Goal: Information Seeking & Learning: Learn about a topic

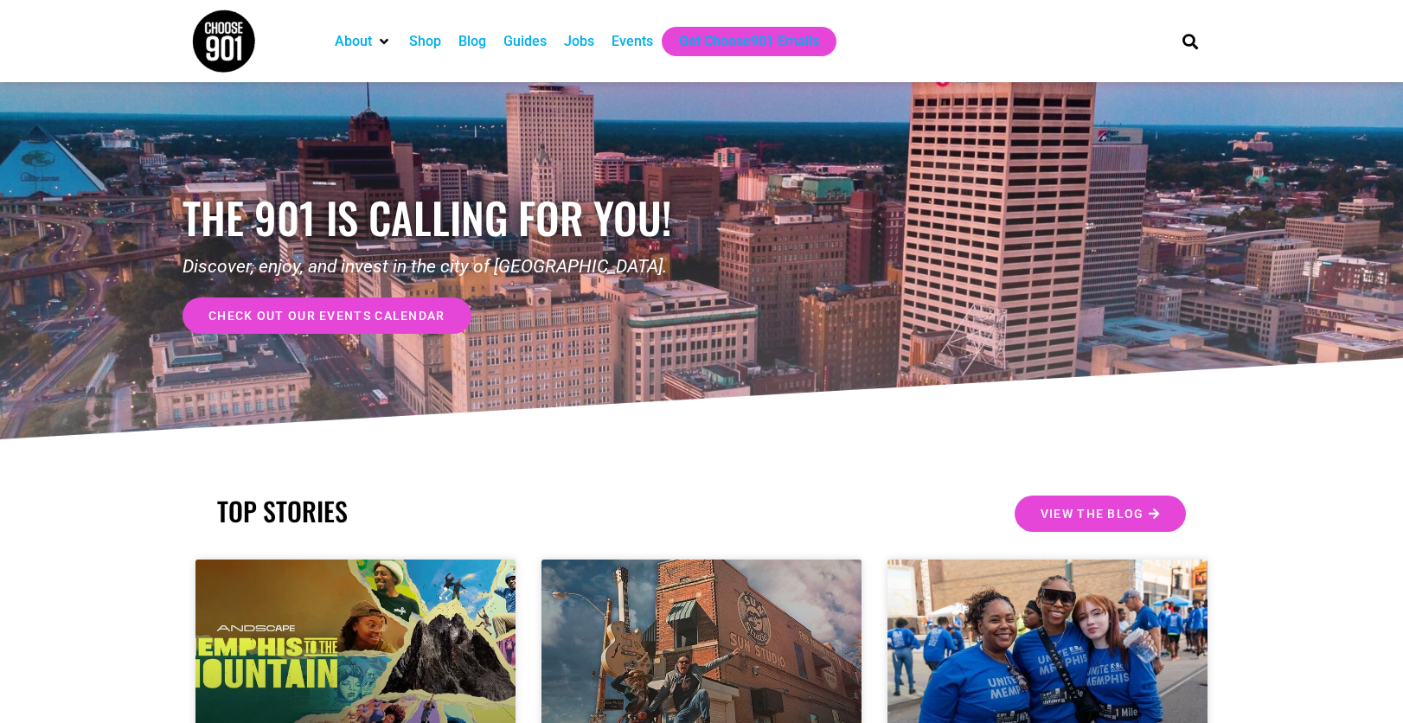
click at [374, 316] on span "check out our events calendar" at bounding box center [326, 316] width 237 height 12
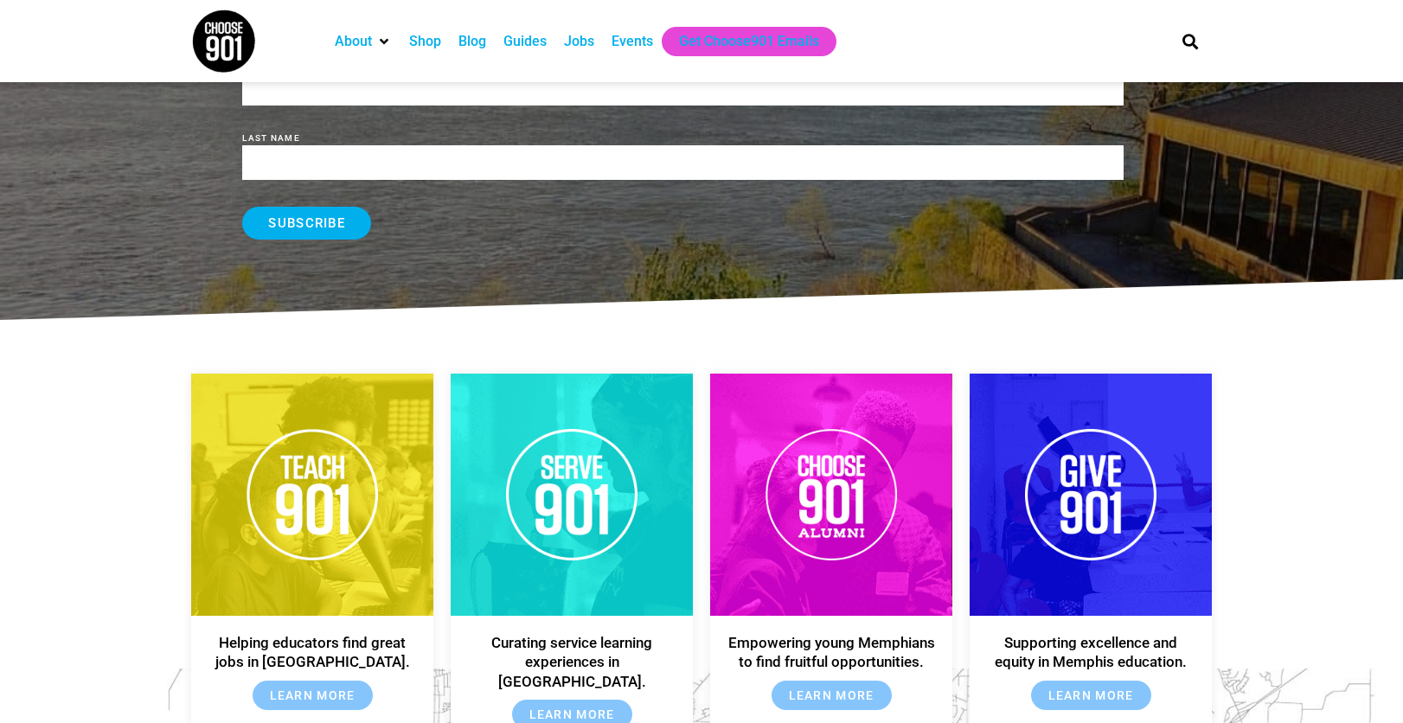
scroll to position [3099, 0]
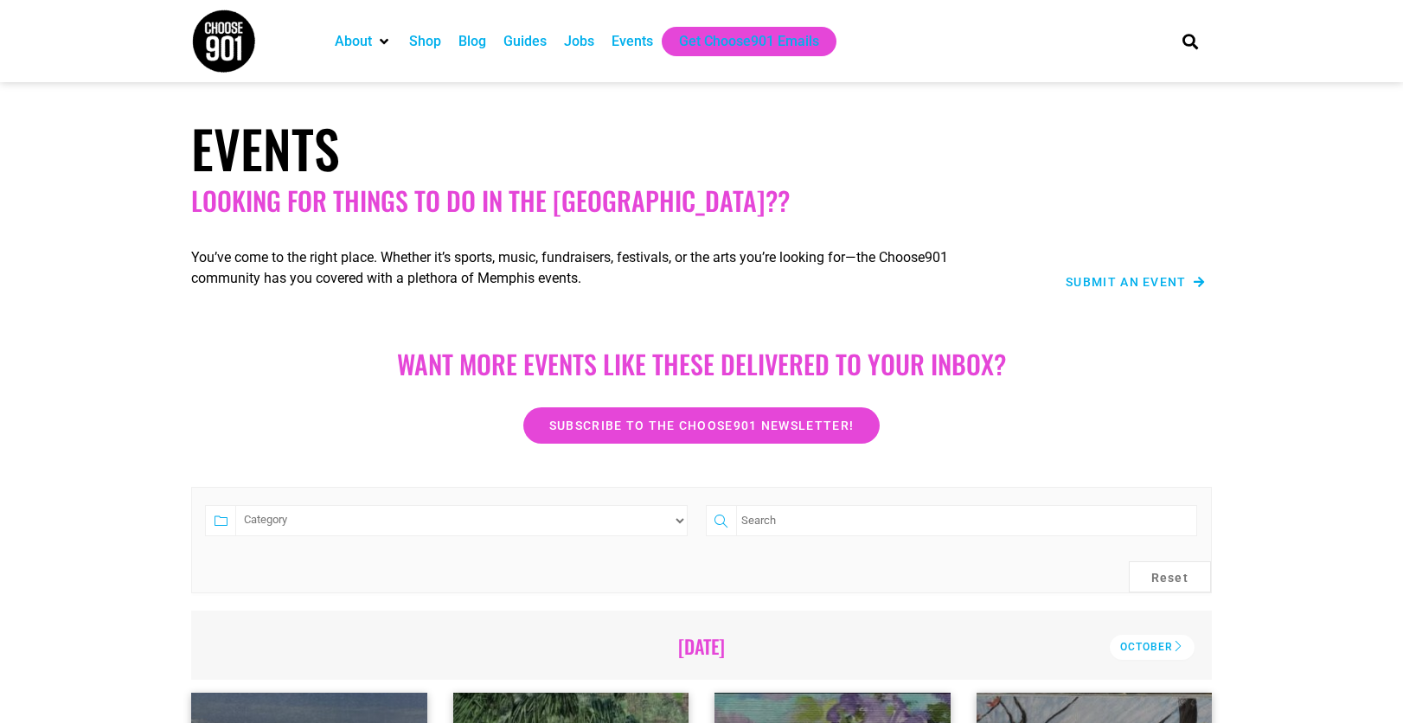
scroll to position [592, 0]
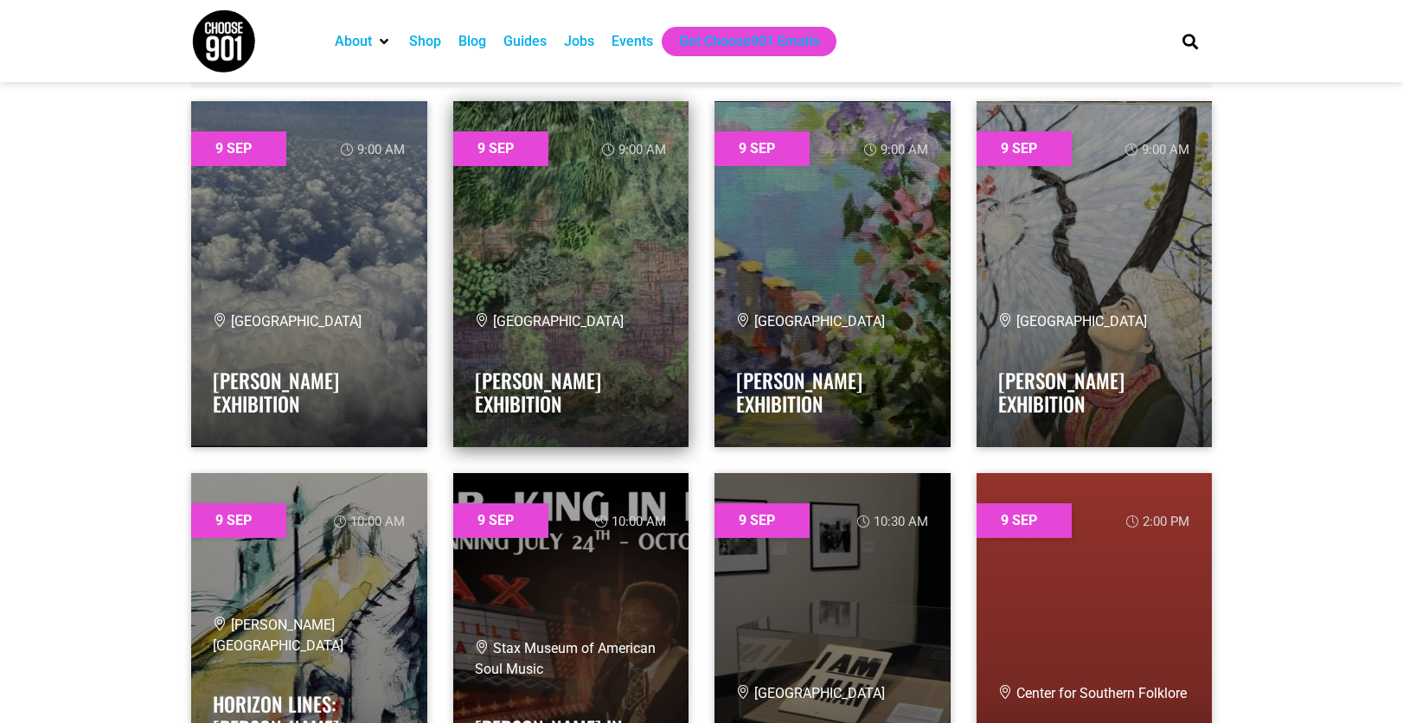
click at [540, 282] on link at bounding box center [571, 274] width 236 height 346
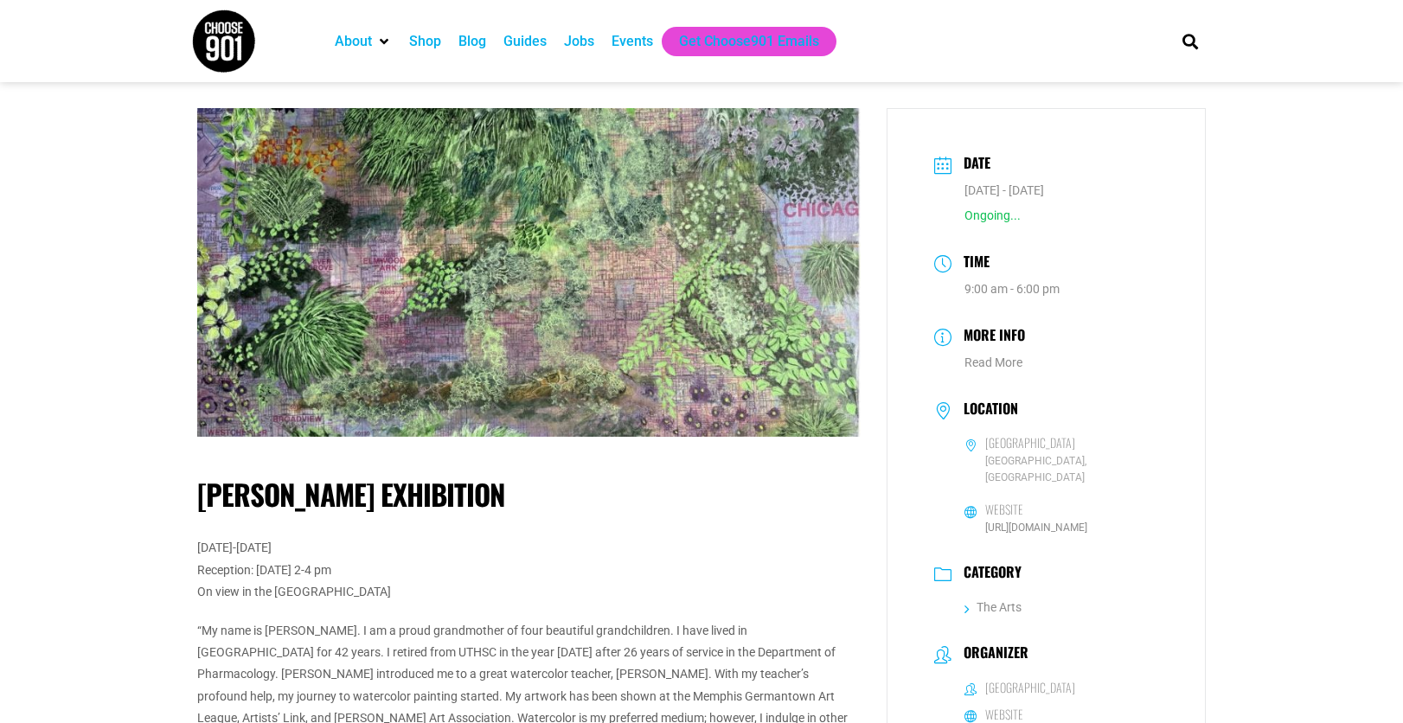
click at [573, 47] on div "Jobs" at bounding box center [579, 41] width 30 height 21
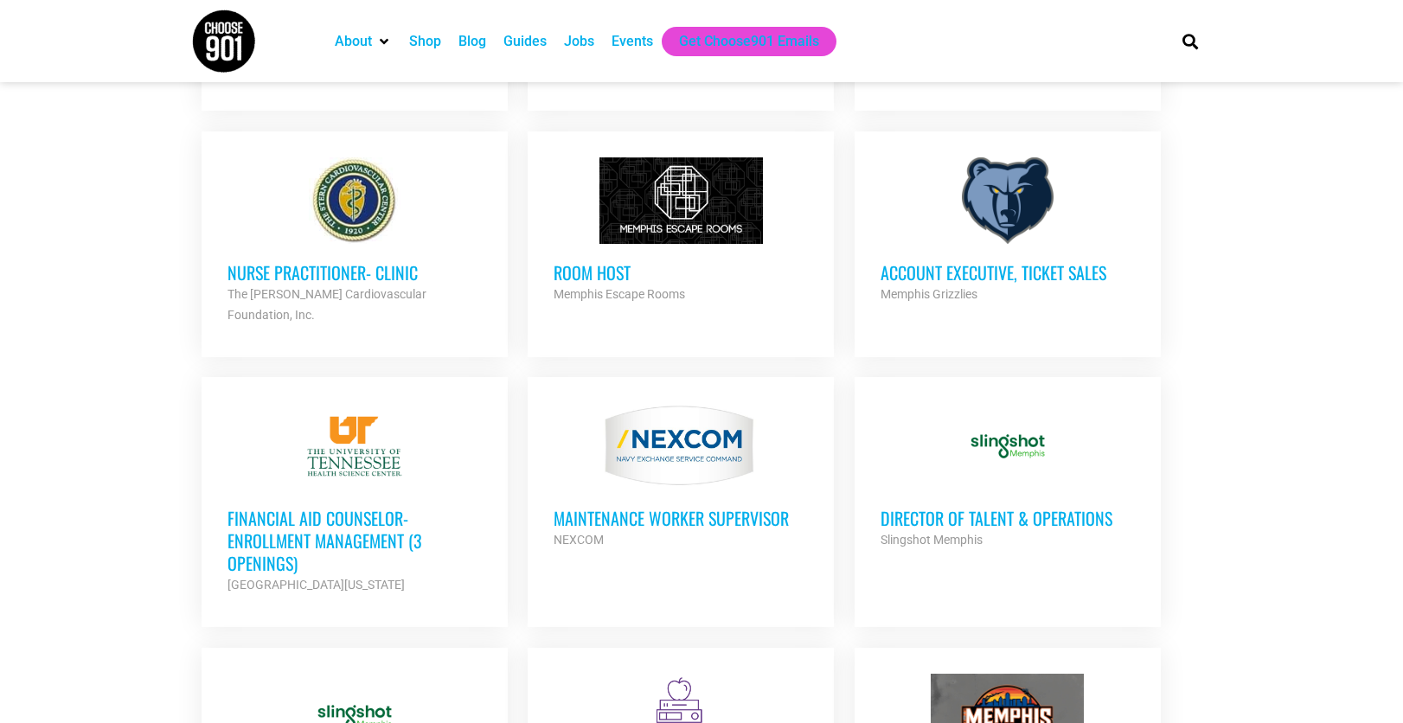
scroll to position [1004, 0]
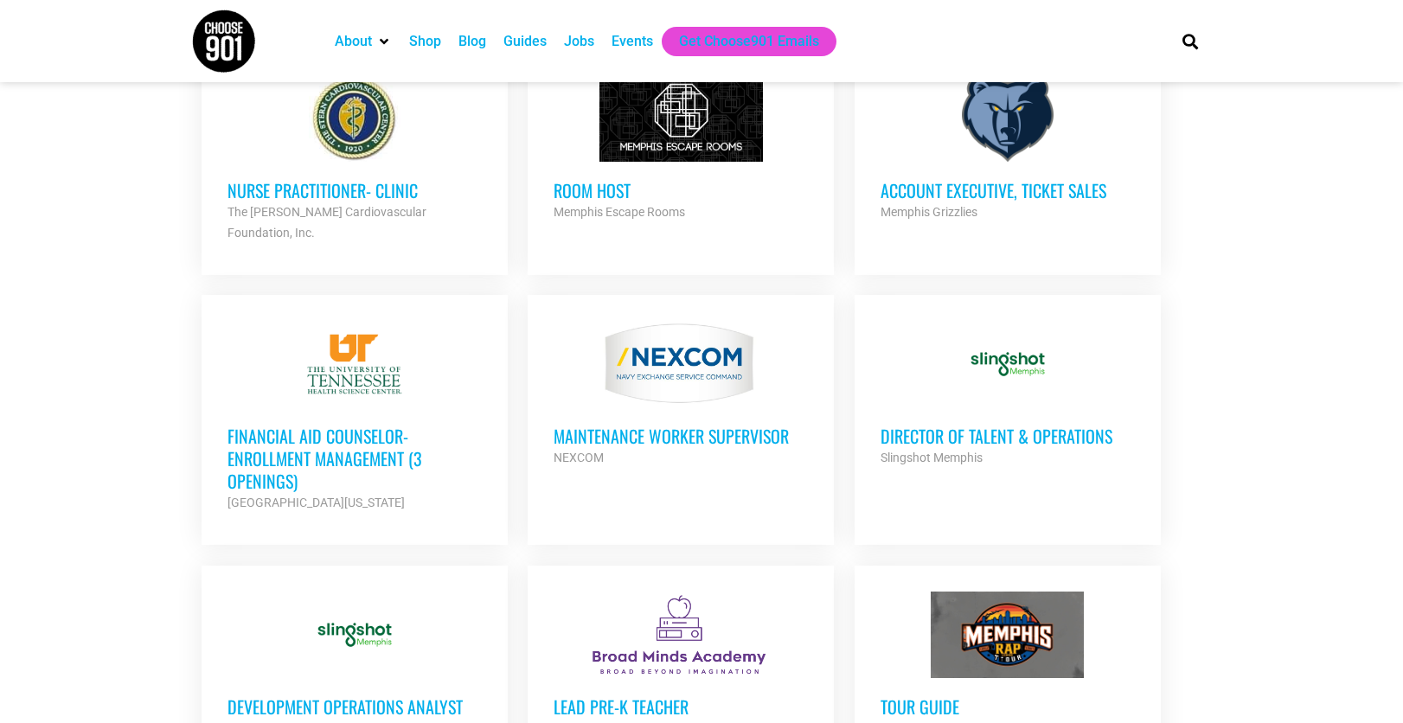
click at [400, 357] on div at bounding box center [354, 364] width 254 height 86
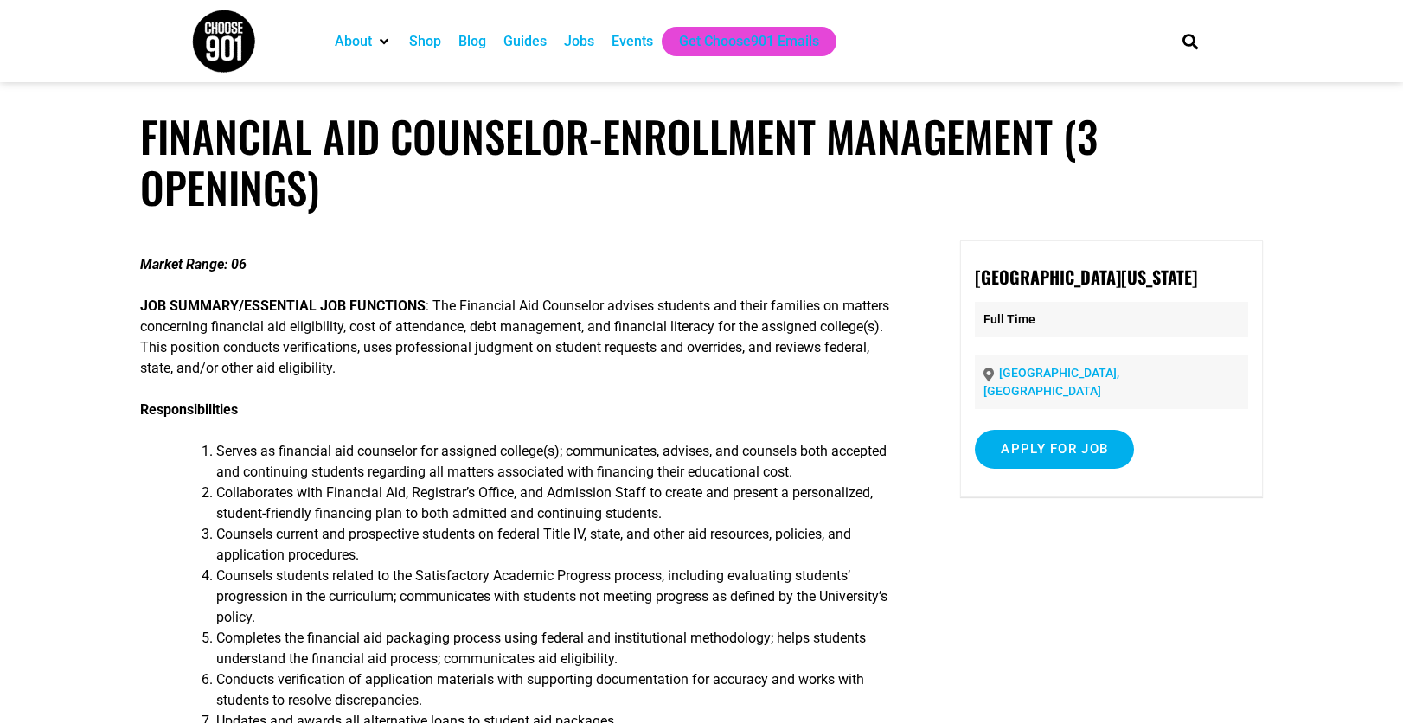
click at [439, 46] on div "Shop" at bounding box center [425, 41] width 32 height 21
